Goal: Navigation & Orientation: Find specific page/section

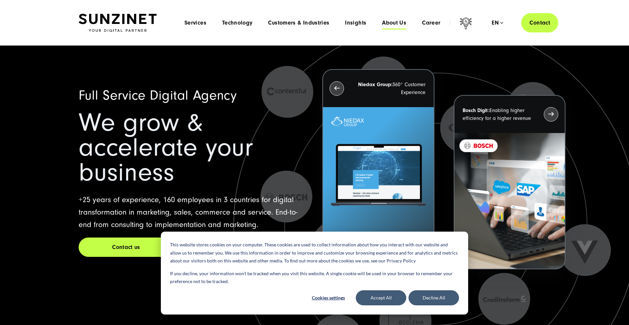
click at [400, 21] on span "About Us" at bounding box center [394, 23] width 24 height 7
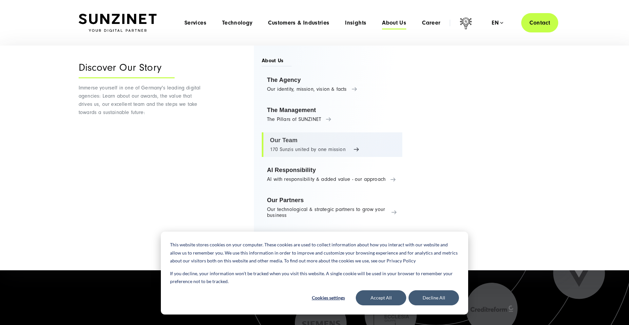
click at [287, 136] on link "Our Team 170 Sunzis united by one mission" at bounding box center [332, 144] width 141 height 25
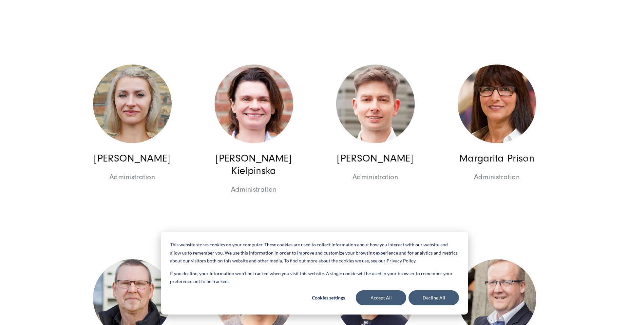
scroll to position [4117, 0]
